Goal: Task Accomplishment & Management: Manage account settings

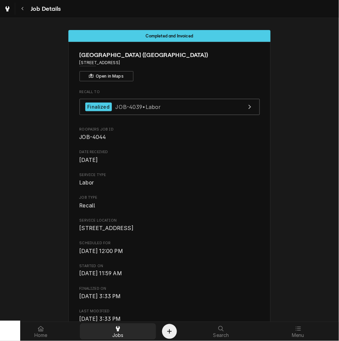
click at [123, 329] on div "Jobs" at bounding box center [118, 330] width 74 height 13
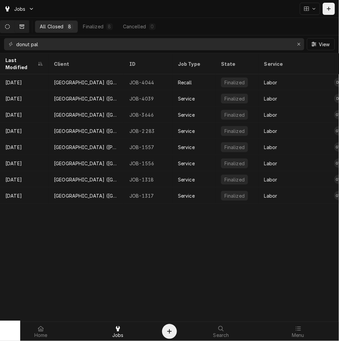
click at [8, 26] on button "Dynamic Content Wrapper" at bounding box center [7, 27] width 14 height 12
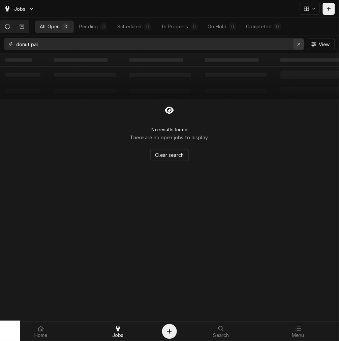
click at [298, 43] on icon "Erase input" at bounding box center [299, 44] width 3 height 3
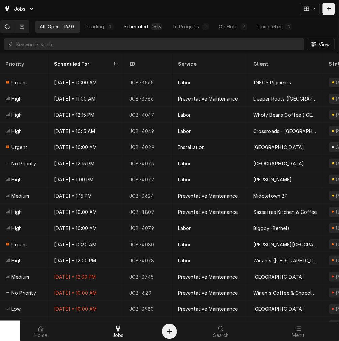
click at [146, 29] on div "Scheduled" at bounding box center [136, 26] width 24 height 7
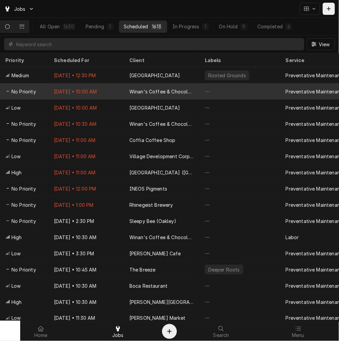
click at [147, 94] on div "Winan's Coffee & Chocolate ([GEOGRAPHIC_DATA])" at bounding box center [161, 91] width 75 height 16
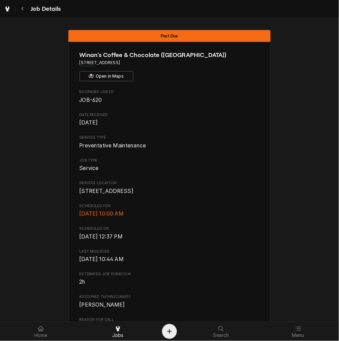
scroll to position [312, 0]
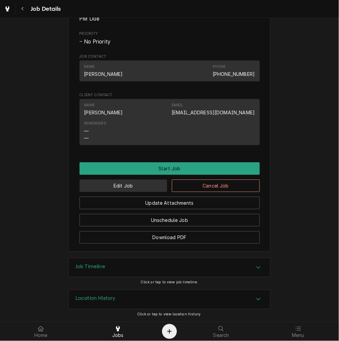
click at [105, 186] on button "Edit Job" at bounding box center [124, 185] width 88 height 12
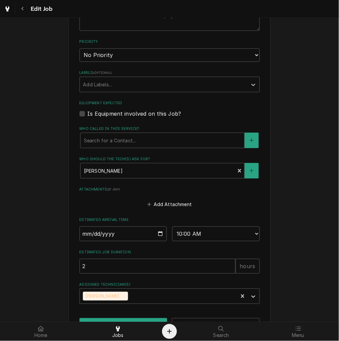
scroll to position [360, 0]
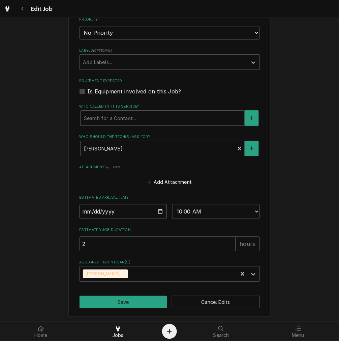
click at [159, 210] on input "2025-10-01" at bounding box center [124, 211] width 88 height 15
type textarea "x"
type input "2025-10-29"
click at [125, 298] on button "Save" at bounding box center [124, 302] width 88 height 12
type textarea "x"
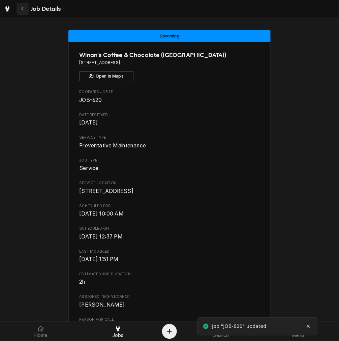
click at [21, 9] on div "Navigate back" at bounding box center [22, 8] width 7 height 7
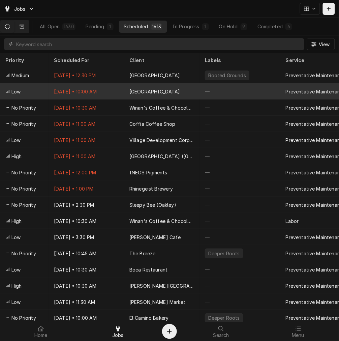
click at [116, 87] on div "Oct 1 • 10:00 AM" at bounding box center [86, 91] width 75 height 16
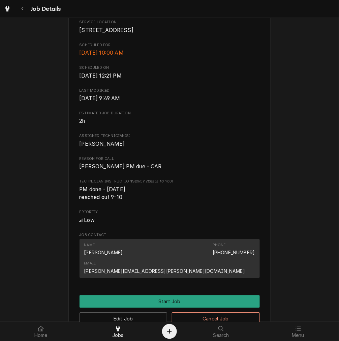
scroll to position [187, 0]
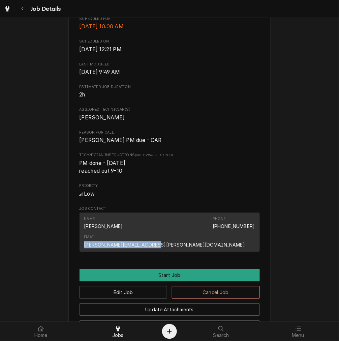
drag, startPoint x: 187, startPoint y: 236, endPoint x: 277, endPoint y: 238, distance: 90.0
click at [277, 238] on div "Past Due Cincinnati Art Museum 953 Eden Park Dr, Cincinnati, OH 45202 Open in M…" at bounding box center [169, 101] width 339 height 527
copy link "[PERSON_NAME][EMAIL_ADDRESS][PERSON_NAME][DOMAIN_NAME]"
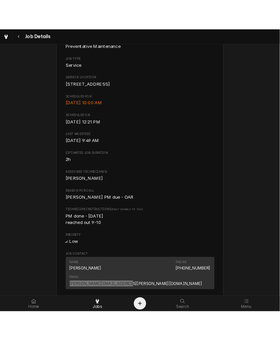
scroll to position [0, 0]
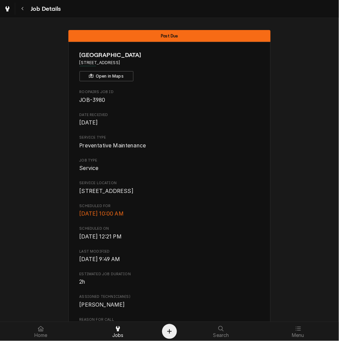
click at [145, 54] on span "[GEOGRAPHIC_DATA]" at bounding box center [170, 55] width 180 height 9
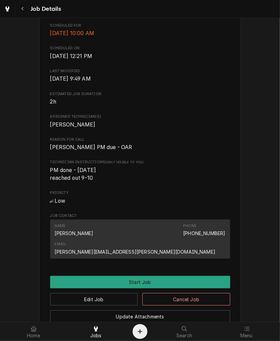
scroll to position [312, 0]
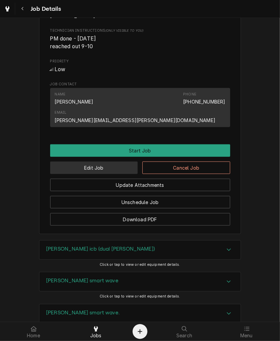
click at [96, 161] on button "Edit Job" at bounding box center [94, 167] width 88 height 12
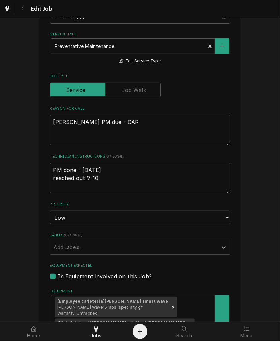
scroll to position [250, 0]
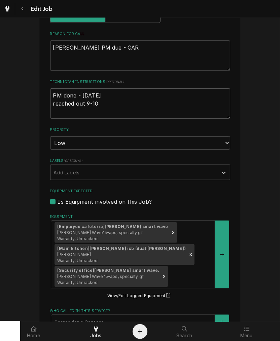
click at [99, 103] on textarea "PM done - [DATE] reached out 9-10" at bounding box center [140, 103] width 180 height 30
type textarea "x"
type textarea "PM done - [DATE] reached out 9-10,"
type textarea "x"
type textarea "PM done - 1.18.2024 reached out 9-10,"
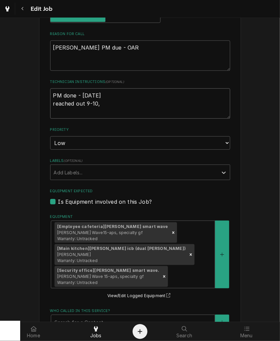
type textarea "x"
type textarea "PM done - 1.18.2024 reached out 9-10, e"
type textarea "x"
type textarea "PM done - 1.18.2024 reached out 9-10, em"
type textarea "x"
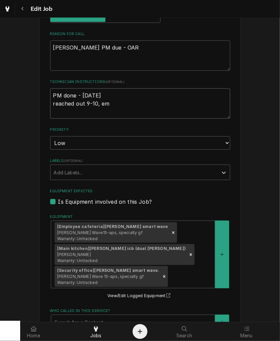
type textarea "PM done - 1.18.2024 reached out 9-10, ema"
type textarea "x"
type textarea "PM done - 1.18.2024 reached out 9-10, emai"
type textarea "x"
type textarea "PM done - 1.18.2024 reached out 9-10, email"
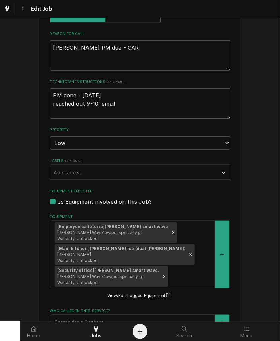
type textarea "x"
type textarea "PM done - 1.18.2024 reached out 9-10, emaile"
type textarea "x"
type textarea "PM done - 1.18.2024 reached out 9-10, emailed"
type textarea "x"
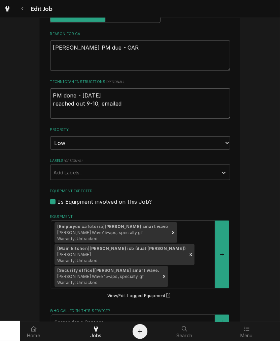
type textarea "PM done - 1.18.2024 reached out 9-10, emailed"
type textarea "x"
type textarea "PM done - 1.18.2024 reached out 9-10, emailed 1"
type textarea "x"
type textarea "PM done - 1.18.2024 reached out 9-10, emailed 10"
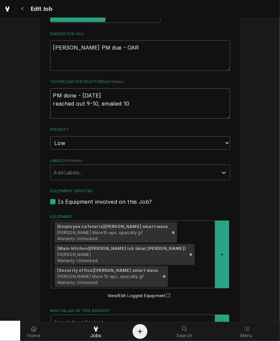
type textarea "x"
type textarea "PM done - 1.18.2024 reached out 9-10, emailed 10-"
type textarea "x"
type textarea "PM done - 1.18.2024 reached out 9-10, emailed 10-1"
type textarea "x"
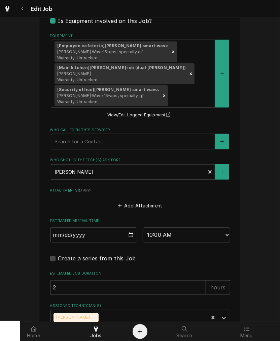
scroll to position [474, 0]
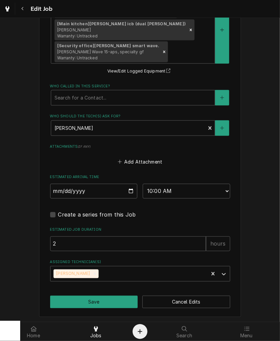
type textarea "PM done - 1.18.2024 reached out 9-10, emailed 10-1"
click at [129, 186] on input "2025-10-01" at bounding box center [94, 191] width 88 height 15
click at [129, 192] on input "2025-10-01" at bounding box center [94, 191] width 88 height 15
type textarea "x"
type input "2025-10-22"
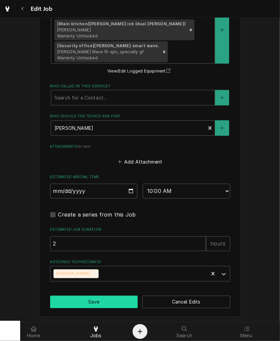
click at [95, 301] on button "Save" at bounding box center [94, 302] width 88 height 12
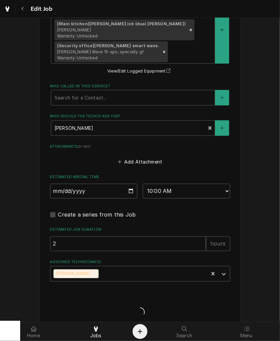
type textarea "x"
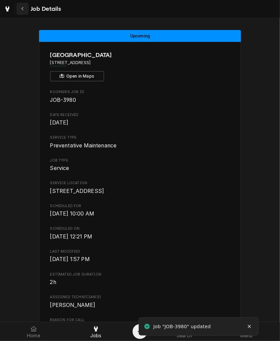
click at [26, 8] on button "Navigate back" at bounding box center [23, 9] width 12 height 12
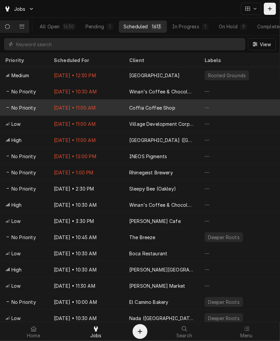
click at [127, 101] on div "Coffia Coffee Shop" at bounding box center [161, 107] width 75 height 16
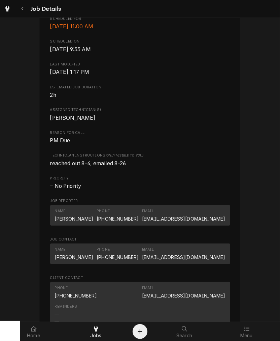
scroll to position [250, 0]
